Goal: Task Accomplishment & Management: Use online tool/utility

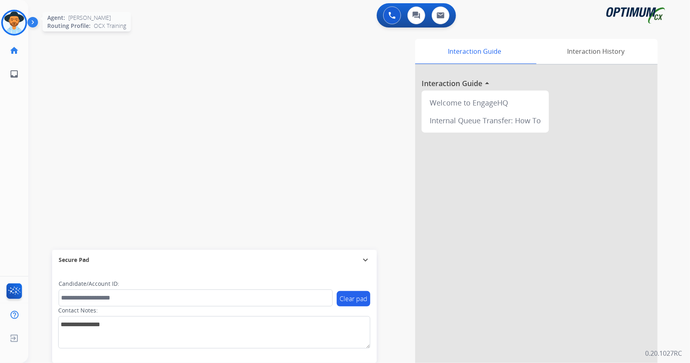
click at [18, 23] on img at bounding box center [14, 22] width 23 height 23
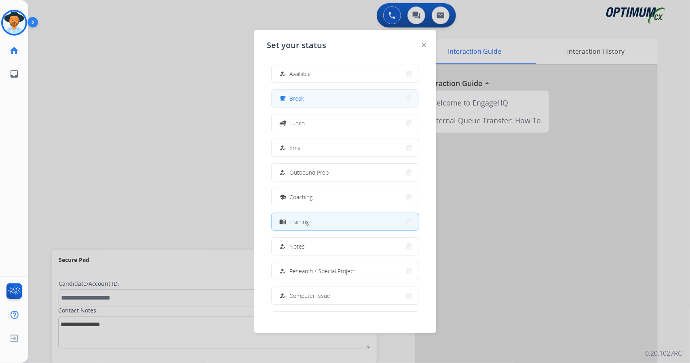
click at [321, 105] on button "free_breakfast Break" at bounding box center [345, 98] width 147 height 17
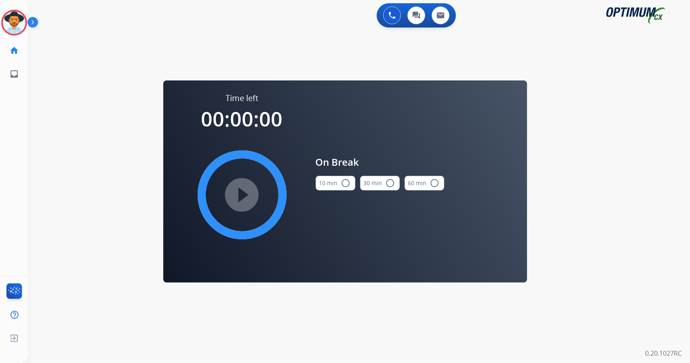
click at [44, 181] on div "0 Voice Interactions 0 Chat Interactions 0 Email Interactions swap_horiz Break …" at bounding box center [359, 181] width 662 height 363
click at [319, 183] on button "10 min radio_button_unchecked" at bounding box center [336, 183] width 40 height 15
click at [245, 200] on mat-icon "play_circle_filled" at bounding box center [242, 195] width 10 height 10
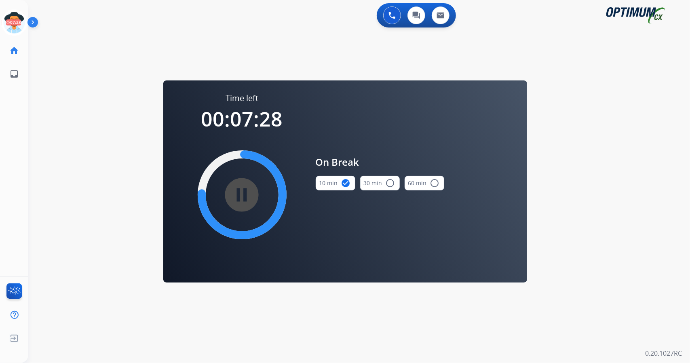
click at [36, 112] on div "0 Voice Interactions 0 Chat Interactions 0 Email Interactions swap_horiz Break …" at bounding box center [359, 181] width 662 height 363
click at [16, 27] on icon at bounding box center [14, 23] width 26 height 26
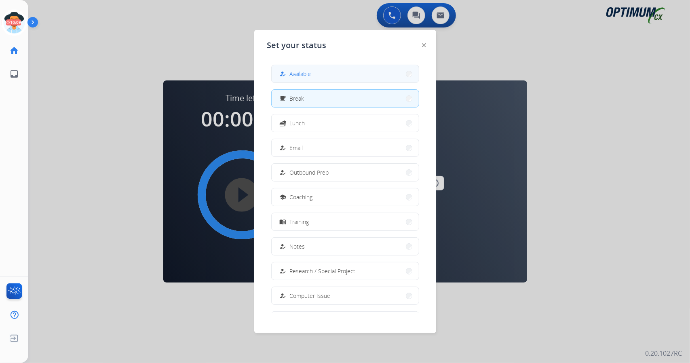
click at [307, 67] on button "how_to_reg Available" at bounding box center [345, 73] width 147 height 17
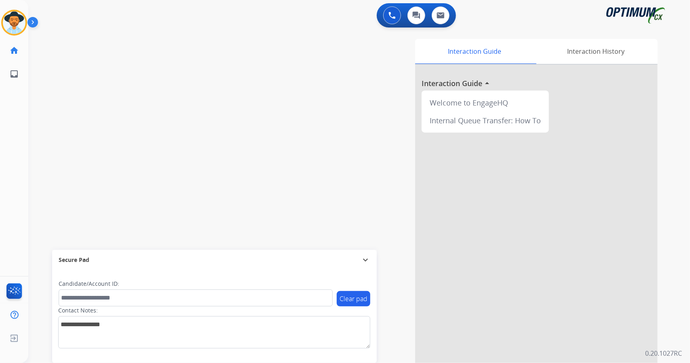
click at [37, 97] on div "swap_horiz Break voice bridge close_fullscreen Connect 3-Way Call merge_type Se…" at bounding box center [349, 197] width 642 height 337
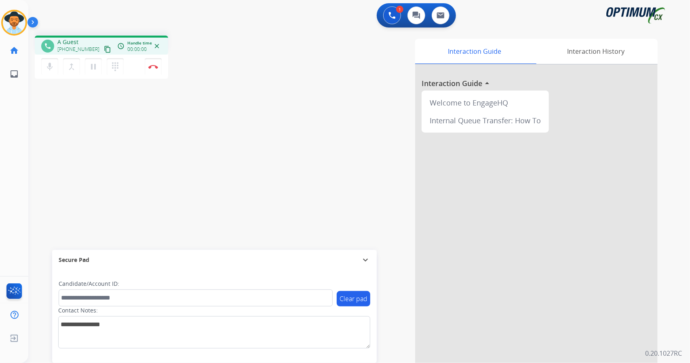
click at [37, 97] on div "phone A Guest [PHONE_NUMBER] content_copy access_time Call metrics Queue 00:12 …" at bounding box center [349, 197] width 642 height 337
click at [44, 126] on div "phone [PHONE_NUMBER] [PHONE_NUMBER] content_copy access_time Call metrics Queue…" at bounding box center [349, 197] width 642 height 337
click at [156, 63] on button "Disconnect" at bounding box center [153, 66] width 17 height 17
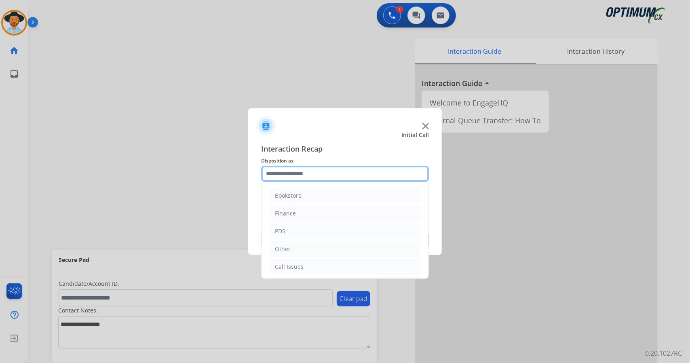
click at [310, 169] on input "text" at bounding box center [345, 174] width 168 height 16
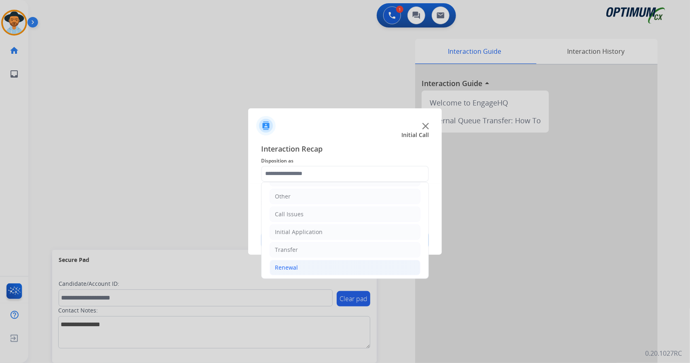
click at [329, 271] on li "Renewal" at bounding box center [345, 267] width 151 height 15
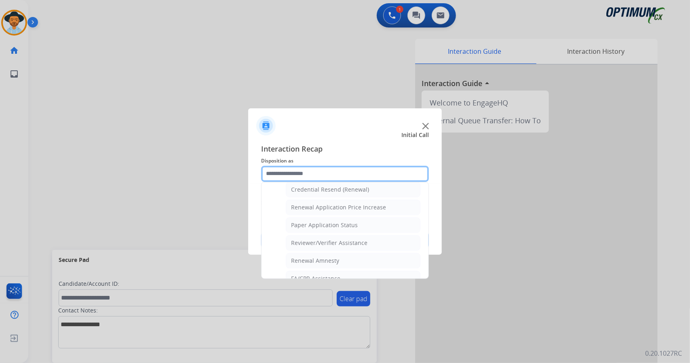
scroll to position [264, 0]
click at [301, 221] on div "Paper Application Status" at bounding box center [324, 224] width 67 height 8
type input "**********"
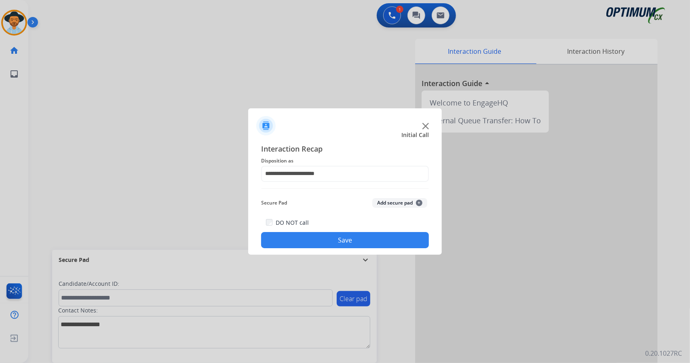
click at [308, 237] on button "Save" at bounding box center [345, 240] width 168 height 16
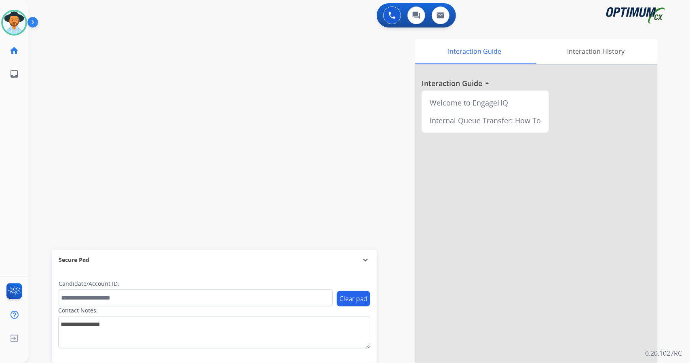
click at [213, 175] on div "swap_horiz Break voice bridge close_fullscreen Connect 3-Way Call merge_type Se…" at bounding box center [349, 197] width 642 height 337
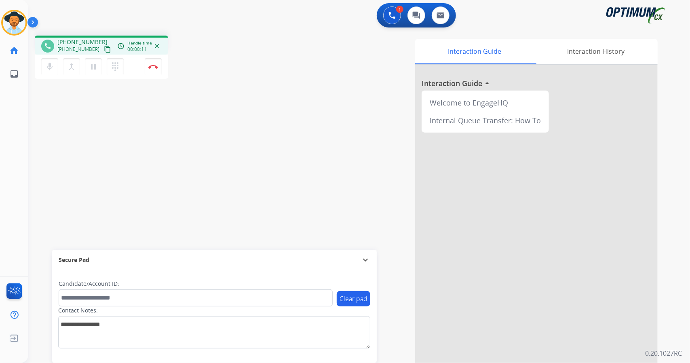
click at [56, 114] on div "phone [PHONE_NUMBER] [PHONE_NUMBER] content_copy access_time Call metrics Queue…" at bounding box center [349, 197] width 642 height 337
click at [153, 72] on button "Disconnect" at bounding box center [153, 66] width 17 height 17
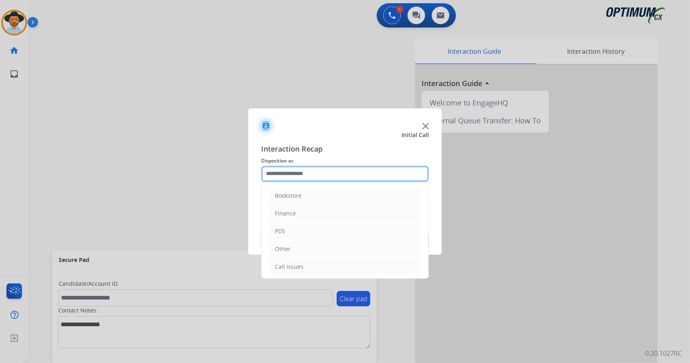
click at [284, 171] on input "text" at bounding box center [345, 174] width 168 height 16
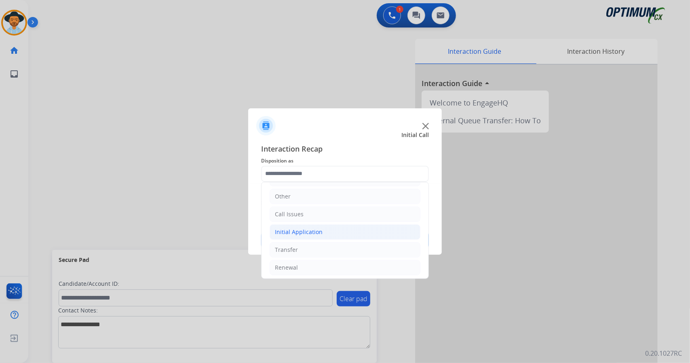
click at [332, 228] on li "Initial Application" at bounding box center [345, 231] width 151 height 15
click at [339, 260] on li "Appeals" at bounding box center [353, 267] width 135 height 15
type input "*******"
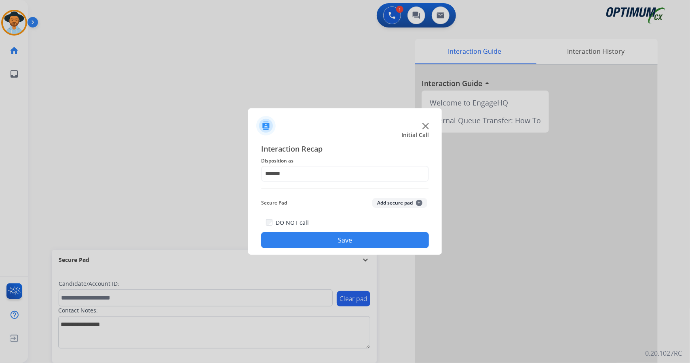
click at [333, 247] on button "Save" at bounding box center [345, 240] width 168 height 16
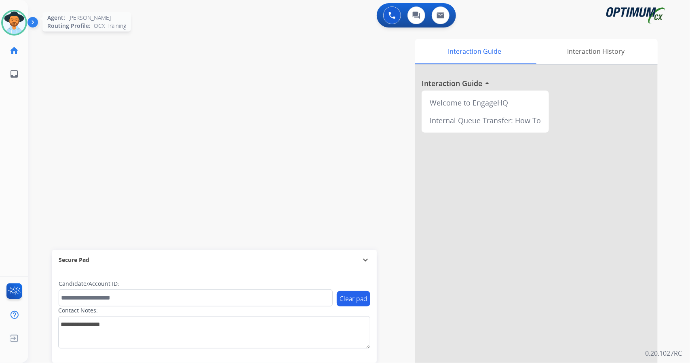
click at [7, 15] on img at bounding box center [14, 22] width 23 height 23
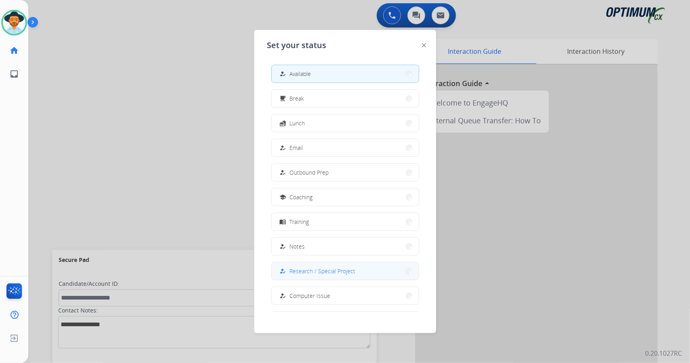
scroll to position [76, 0]
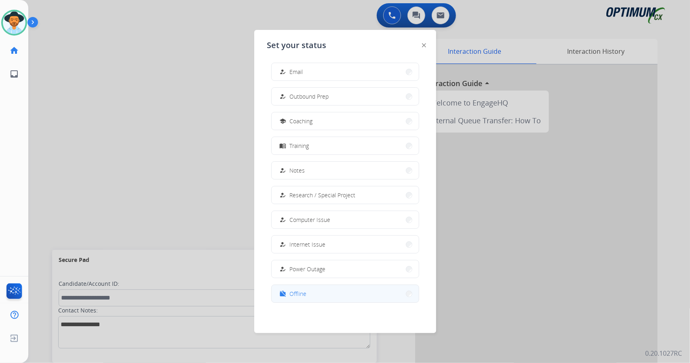
click at [328, 290] on button "work_off Offline" at bounding box center [345, 293] width 147 height 17
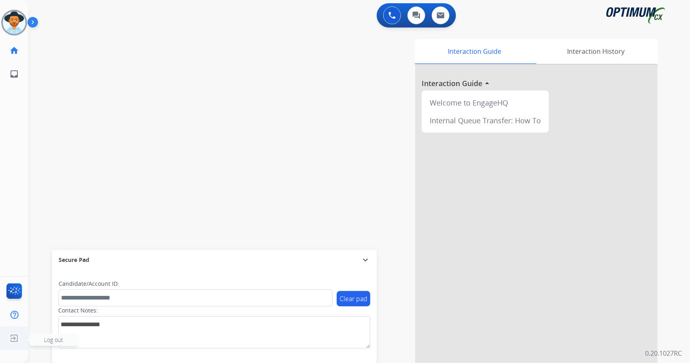
click at [12, 344] on img at bounding box center [14, 338] width 15 height 15
